Goal: Navigation & Orientation: Go to known website

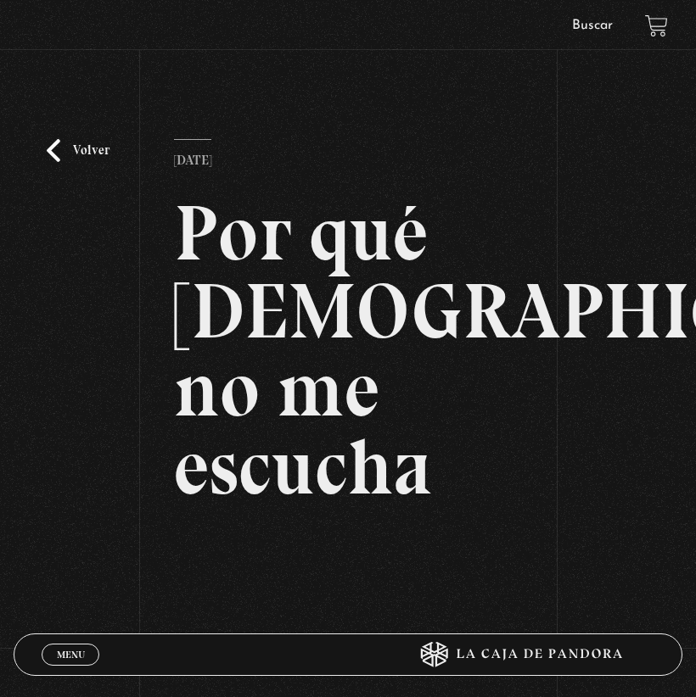
scroll to position [266, 0]
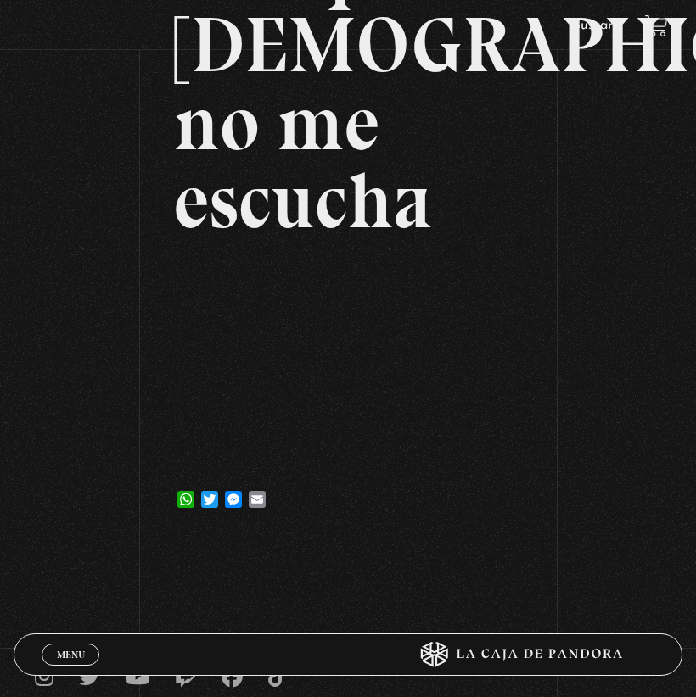
click at [102, 107] on div "Volver 6 noviembre, 2024 Por qué Dios no me escucha WhatsApp Twitter Messenger …" at bounding box center [348, 170] width 696 height 735
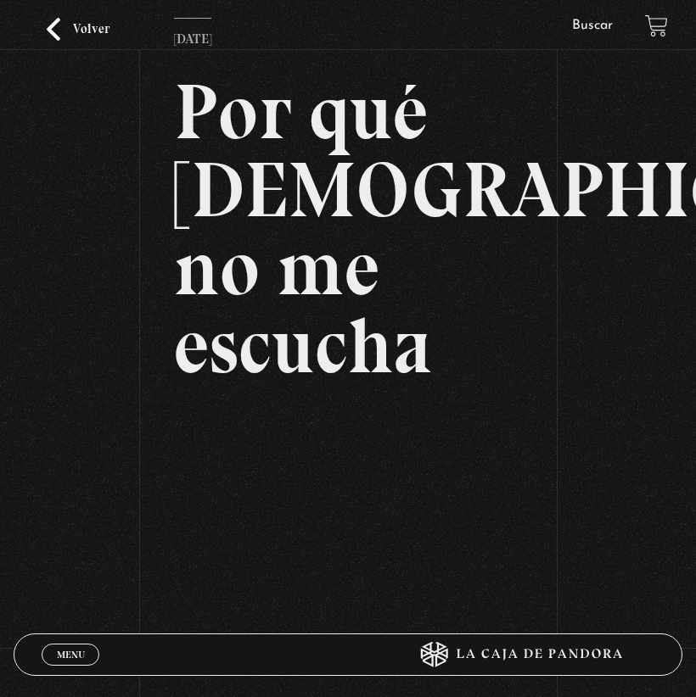
scroll to position [0, 0]
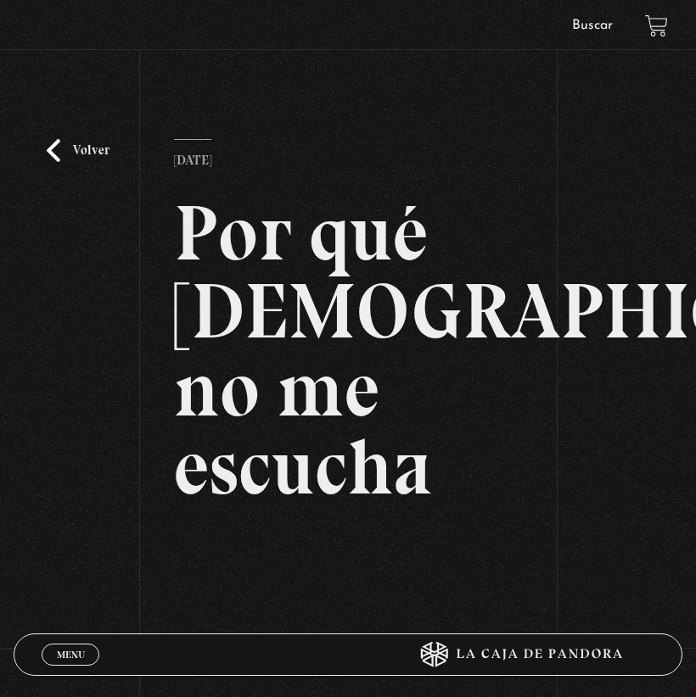
click at [83, 147] on link "Volver" at bounding box center [78, 150] width 63 height 23
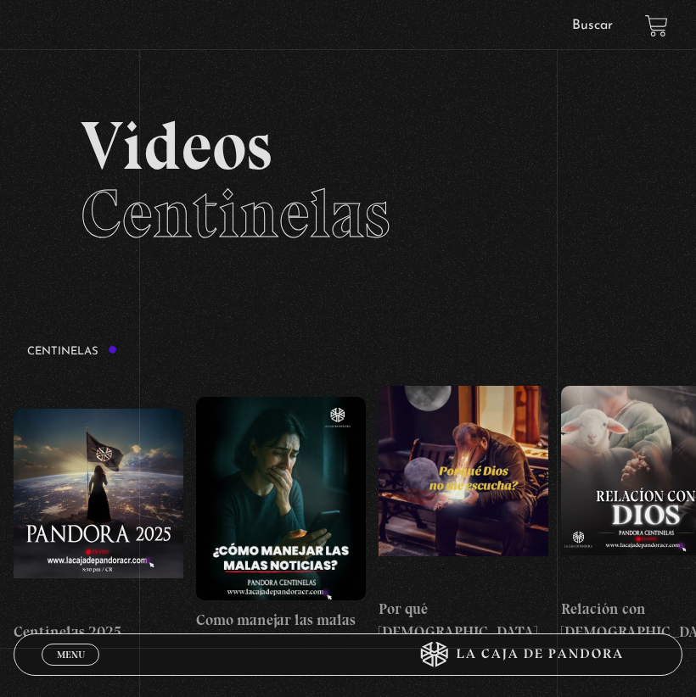
scroll to position [142, 0]
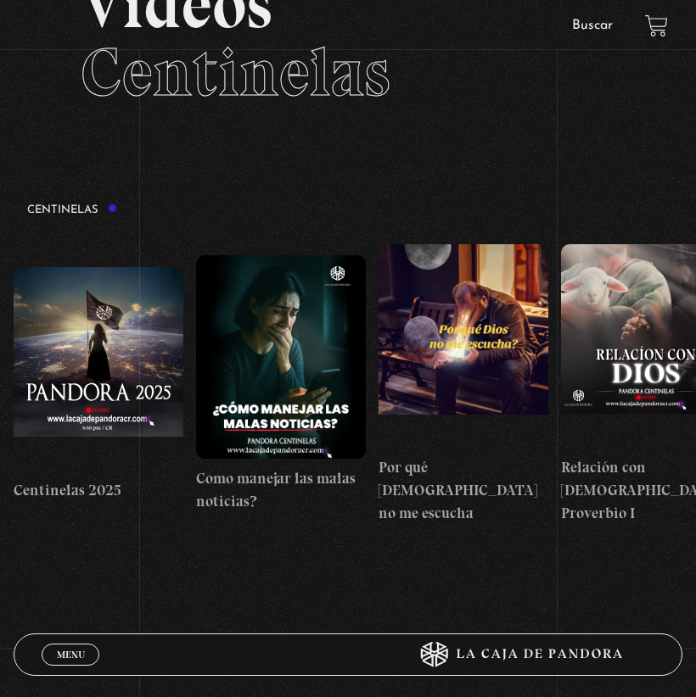
click at [75, 660] on span "Menu" at bounding box center [71, 655] width 28 height 10
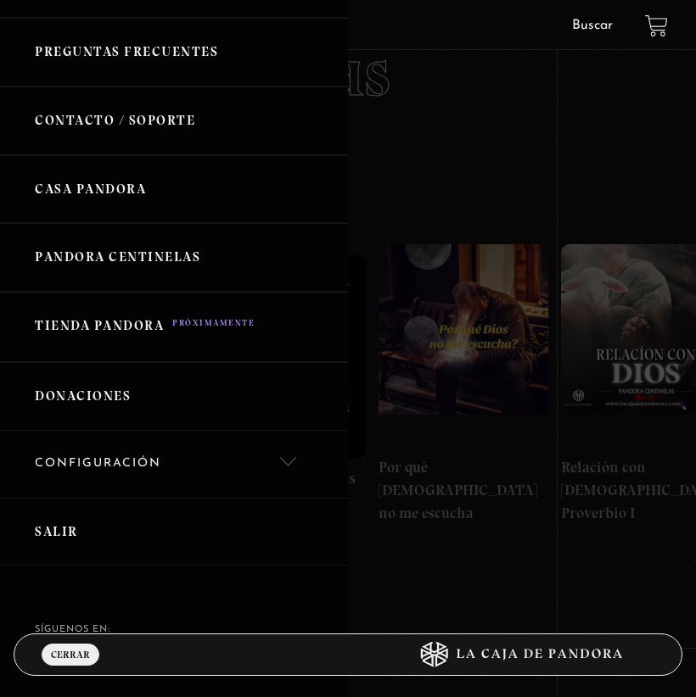
scroll to position [523, 0]
click at [72, 531] on link "Salir" at bounding box center [174, 531] width 348 height 69
